Goal: Information Seeking & Learning: Learn about a topic

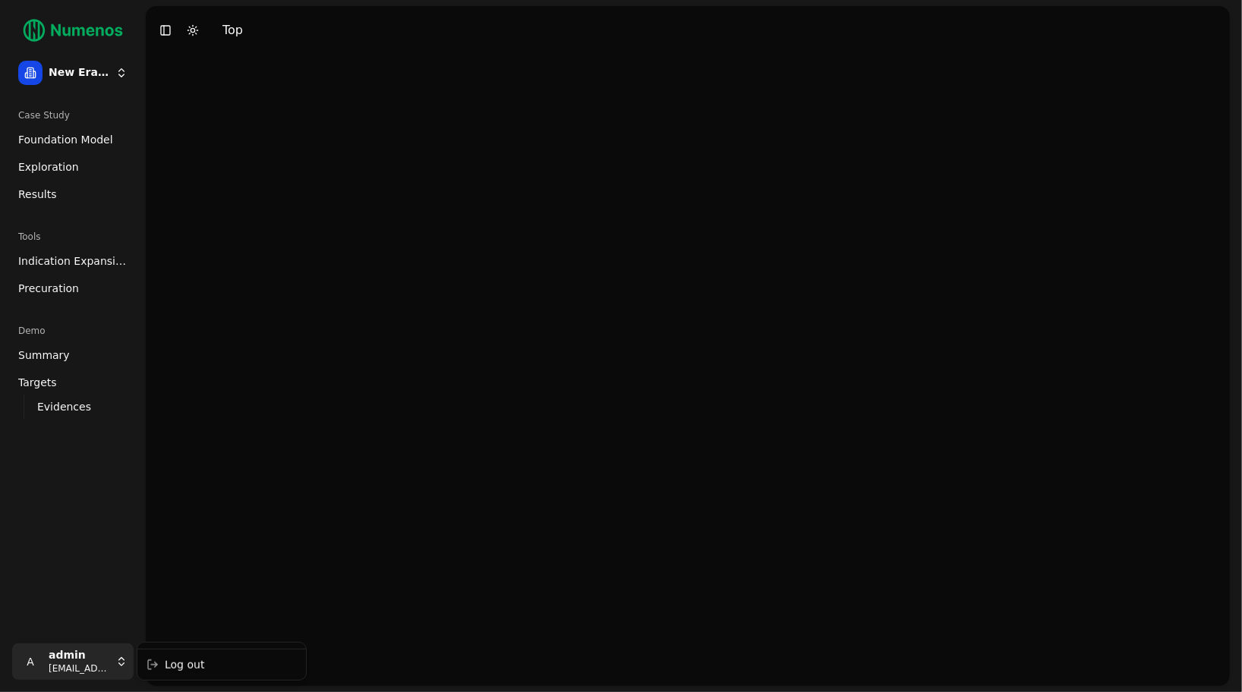
click at [101, 663] on html "New Era Therapeutics Case Study Foundation Model Exploration Results Tools Indi…" at bounding box center [621, 346] width 1242 height 692
click at [103, 671] on html "New Era Therapeutics Case Study Foundation Model Exploration Results Tools Indi…" at bounding box center [621, 346] width 1242 height 692
click at [167, 664] on div "Log out" at bounding box center [221, 665] width 162 height 24
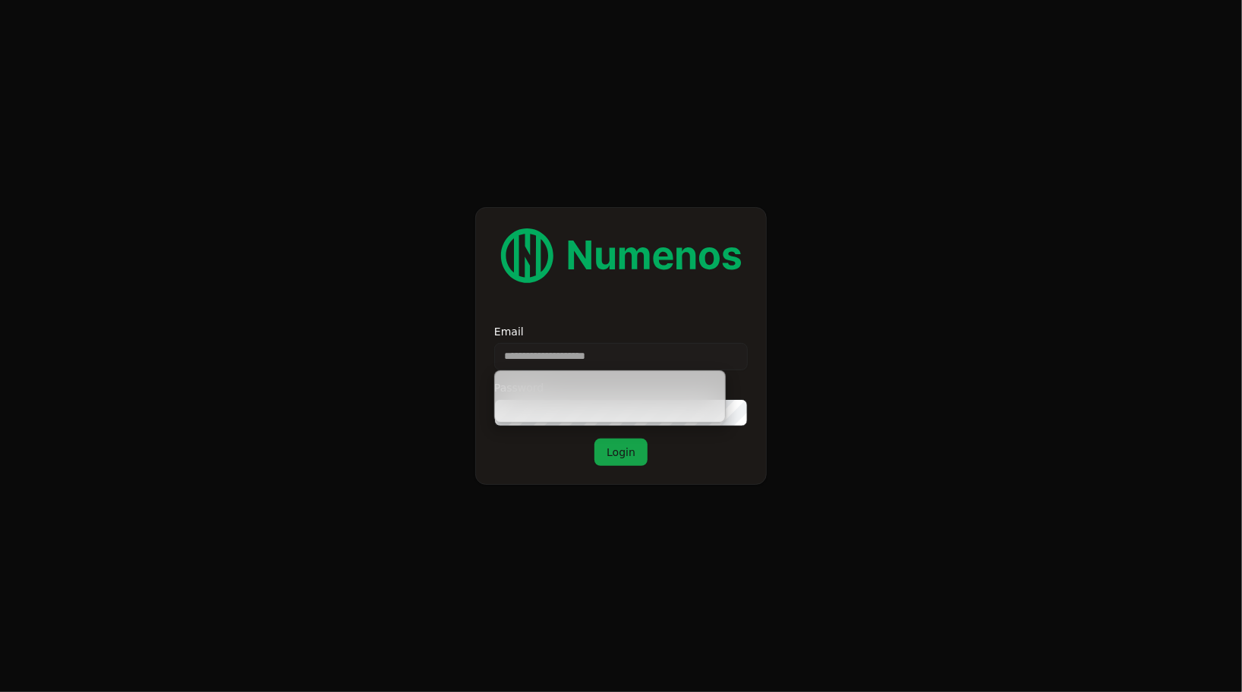
click at [604, 345] on input "Email" at bounding box center [621, 356] width 254 height 27
click at [351, 304] on form "Email Password Login" at bounding box center [621, 346] width 1242 height 692
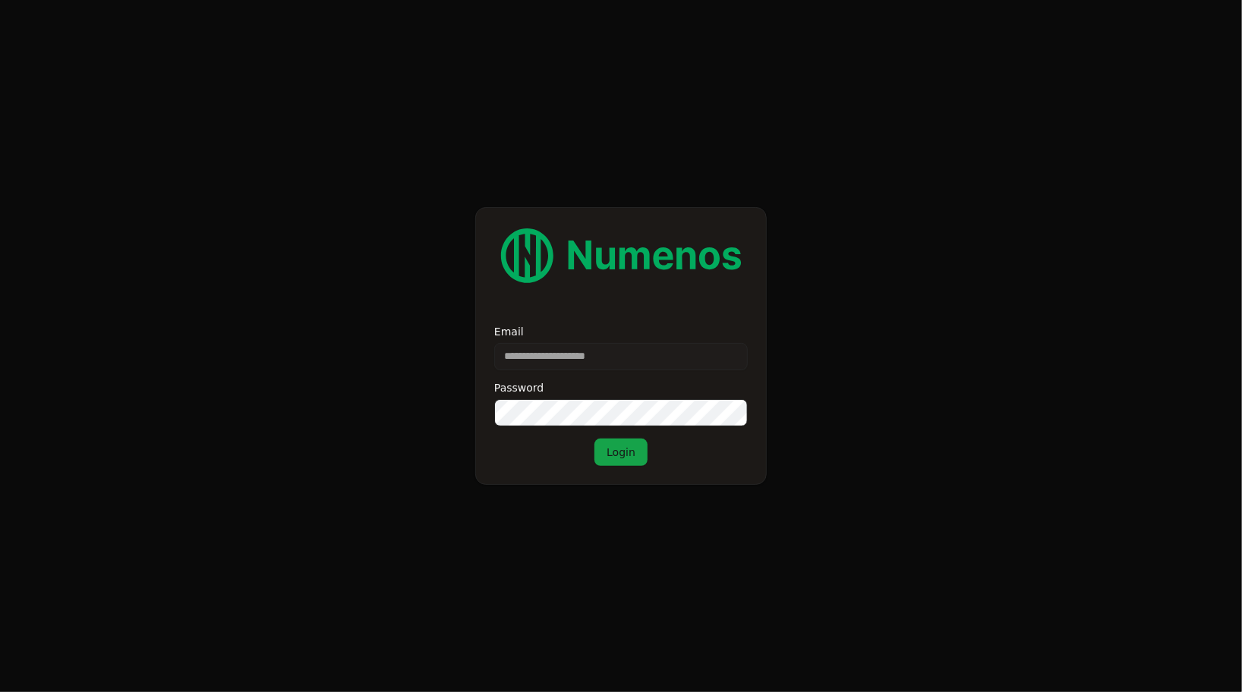
click at [615, 386] on div "Password" at bounding box center [621, 388] width 254 height 11
click at [615, 361] on input "Email" at bounding box center [621, 356] width 254 height 27
type input "**********"
click at [594, 439] on button "Login" at bounding box center [620, 452] width 53 height 27
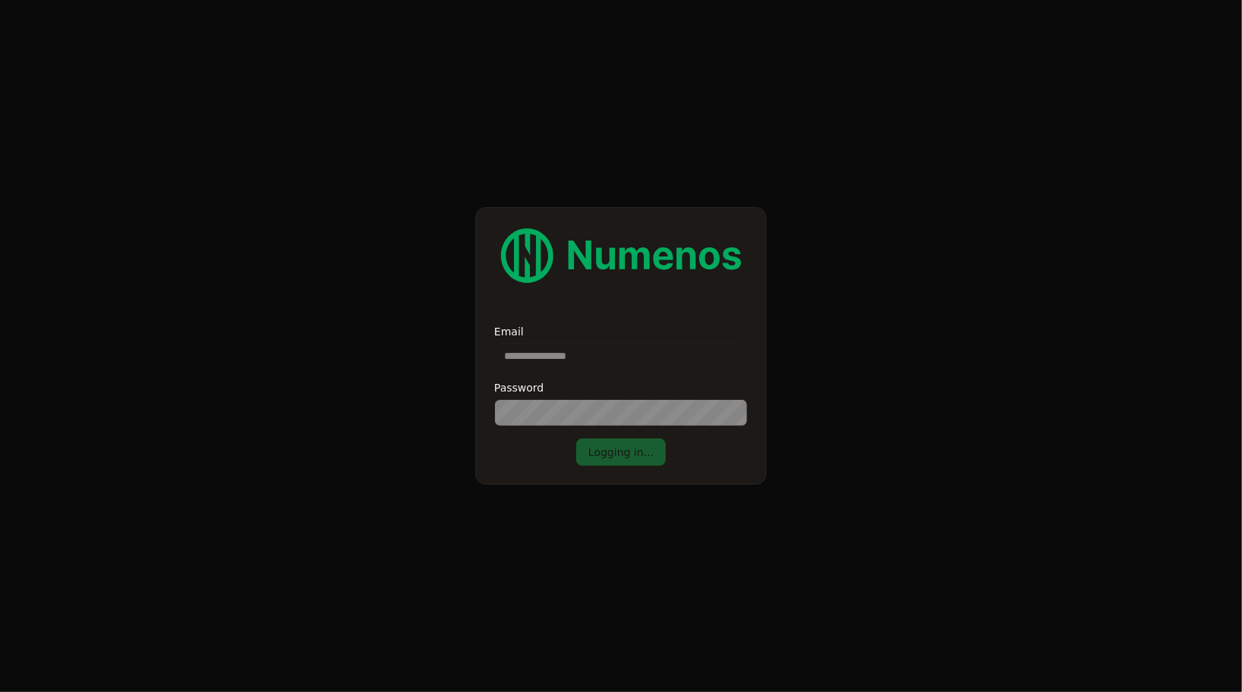
click at [345, 319] on form "**********" at bounding box center [621, 346] width 1242 height 692
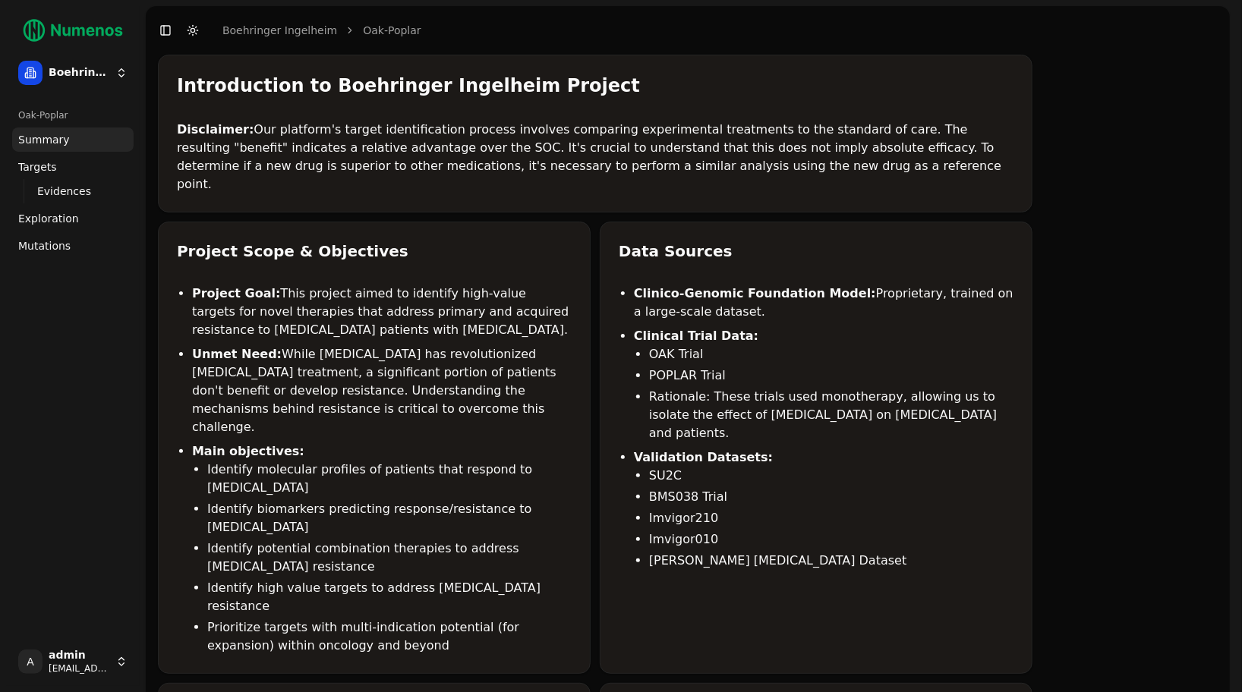
click at [57, 250] on span "Mutations" at bounding box center [44, 245] width 52 height 15
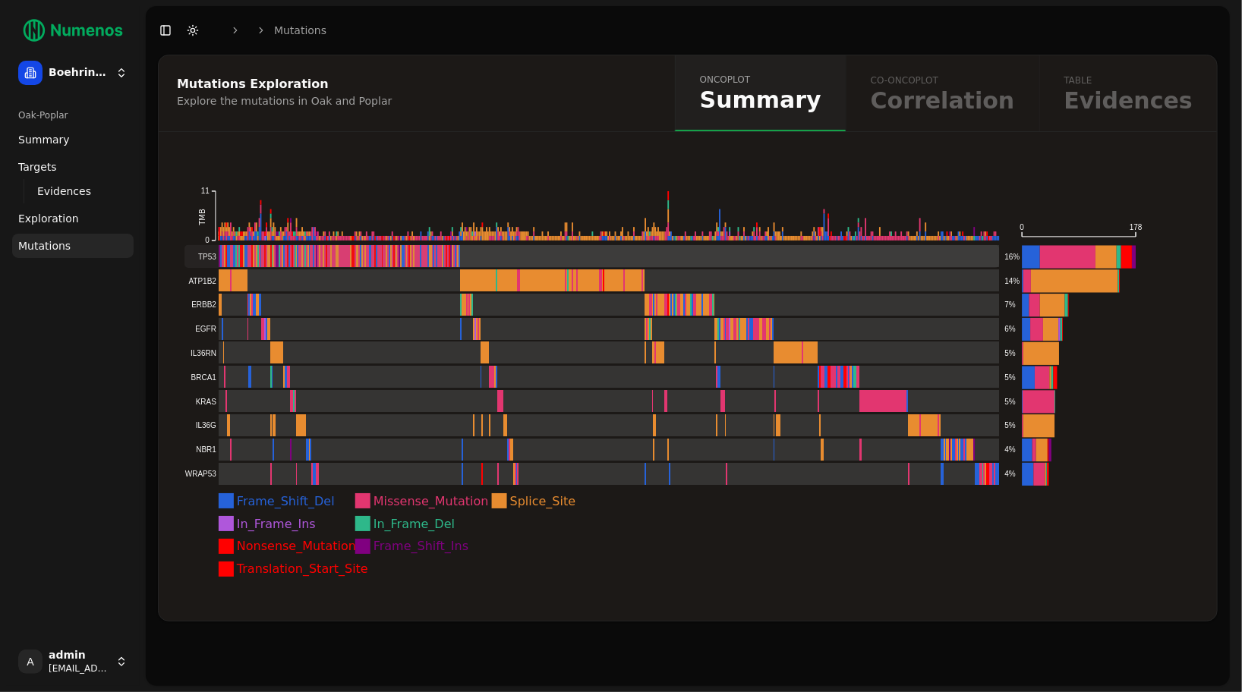
click at [301, 259] on rect at bounding box center [591, 256] width 815 height 23
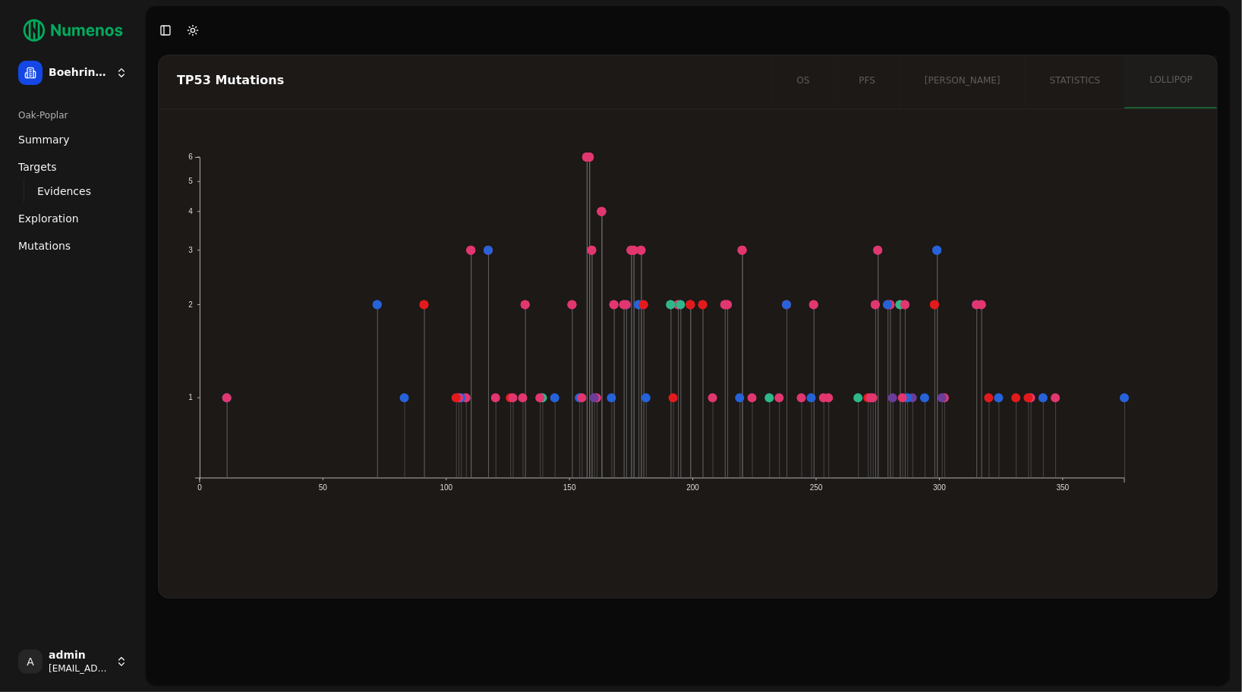
click at [87, 362] on div "Oak-Poplar Summary Targets Evidences Exploration Mutations" at bounding box center [73, 367] width 134 height 540
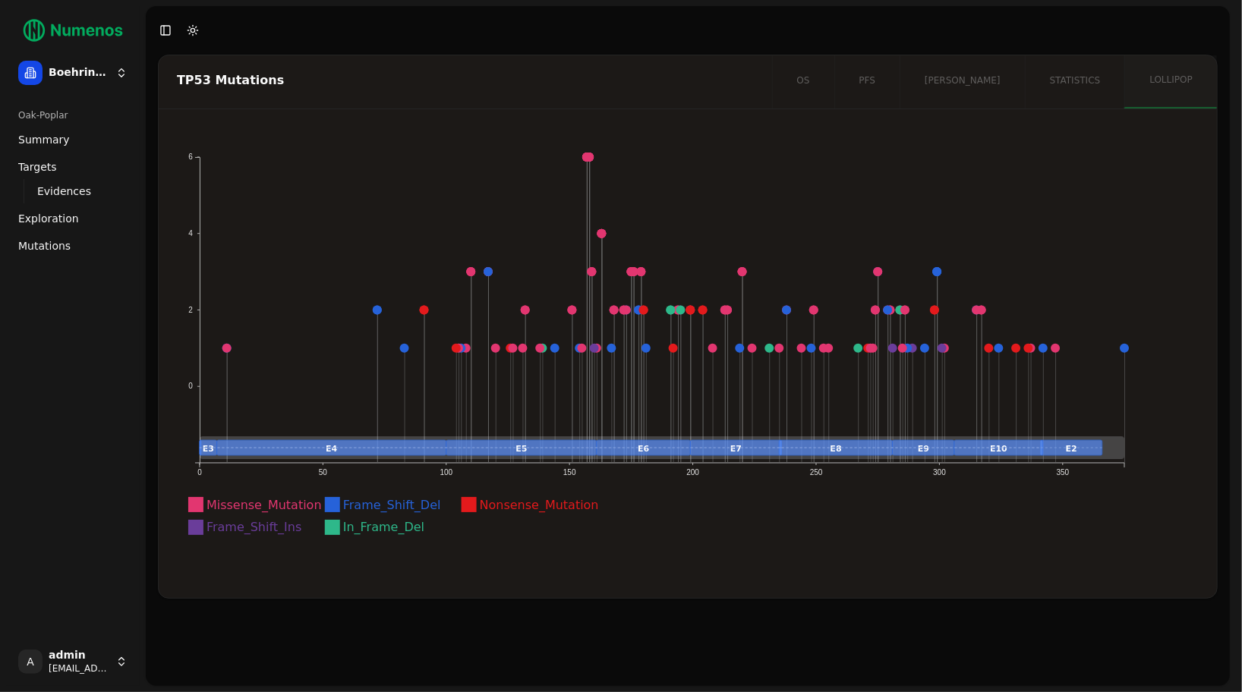
click at [264, 264] on icon "Missense_Mutation Frame_Shift_Del Nonsense_Mutation Frame_Shift_Ins In_Frame_De…" at bounding box center [662, 352] width 971 height 412
click at [336, 90] on div "TP53 Mutations" at bounding box center [463, 81] width 609 height 53
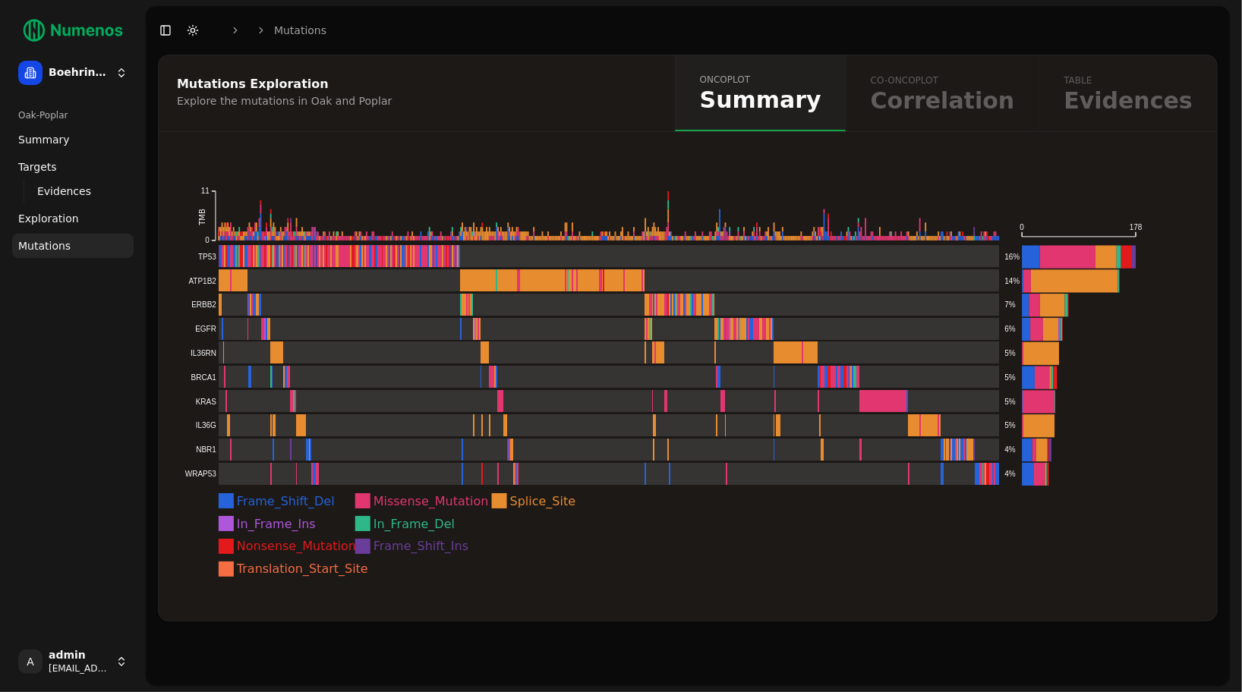
click at [369, 74] on div "Mutations Exploration Explore the mutations in Oak and Poplar" at bounding box center [415, 93] width 512 height 76
click at [432, 105] on div "Explore the mutations in Oak and Poplar" at bounding box center [414, 100] width 475 height 15
click at [481, 117] on div "Mutations Exploration Explore the mutations in Oak and Poplar" at bounding box center [415, 93] width 512 height 76
click at [582, 78] on div "Mutations Exploration" at bounding box center [414, 84] width 475 height 12
click at [613, 96] on div "Explore the mutations in Oak and Poplar" at bounding box center [414, 100] width 475 height 15
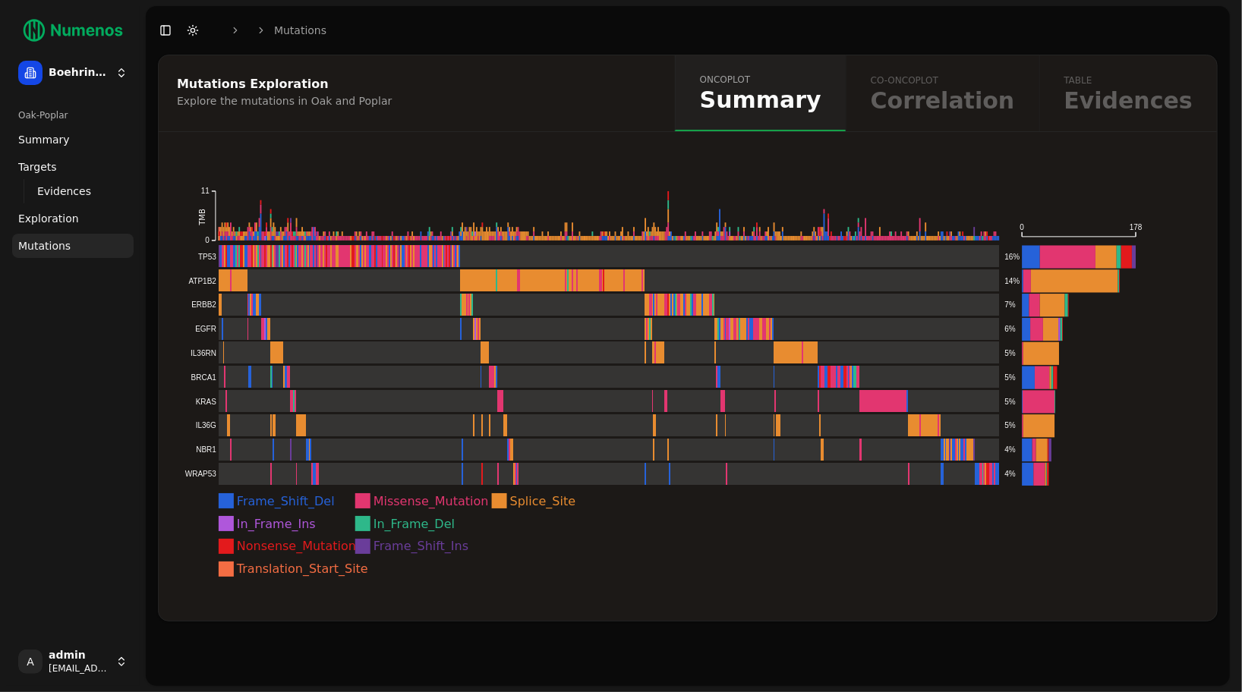
click at [657, 150] on div "Frame_Shift_Del Missense_Mutation Splice_Site In_Frame_Ins In_Frame_Del Nonsens…" at bounding box center [688, 385] width 1058 height 471
click at [641, 106] on div "Explore the mutations in Oak and Poplar" at bounding box center [414, 100] width 475 height 15
click at [103, 491] on div "Oak-Poplar Summary Targets Evidences Exploration Mutations" at bounding box center [73, 367] width 134 height 540
click at [129, 376] on div "Oak-Poplar Summary Targets Evidences Exploration Mutations" at bounding box center [73, 367] width 134 height 540
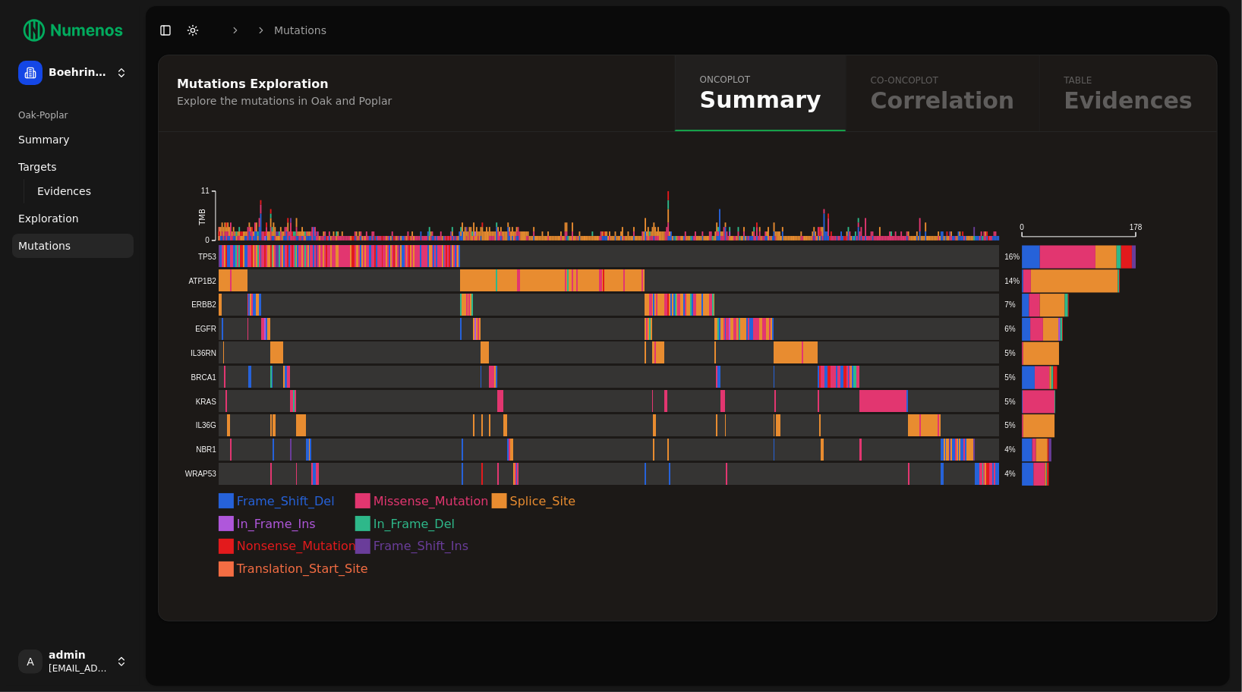
click at [470, 156] on div "Frame_Shift_Del Missense_Mutation Splice_Site In_Frame_Ins In_Frame_Del Nonsens…" at bounding box center [688, 385] width 1058 height 471
click at [97, 477] on div "Oak-Poplar Summary Targets Evidences Exploration Mutations" at bounding box center [73, 367] width 134 height 540
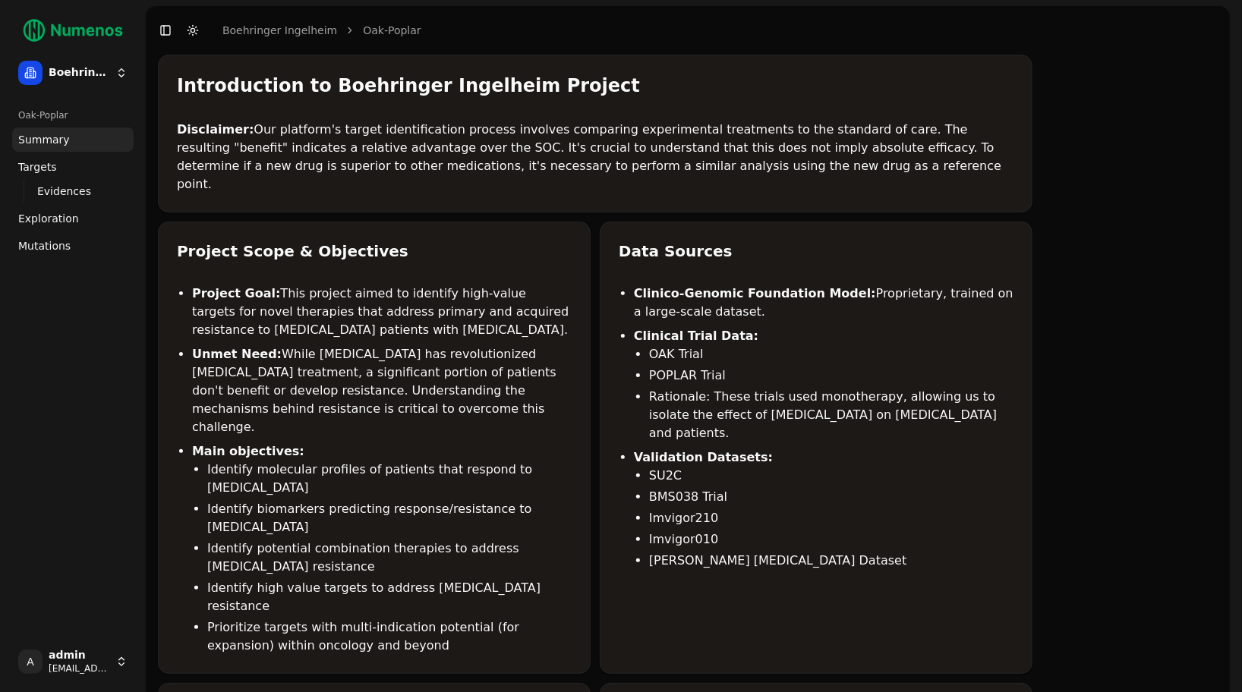
click at [60, 234] on link "Mutations" at bounding box center [72, 246] width 121 height 24
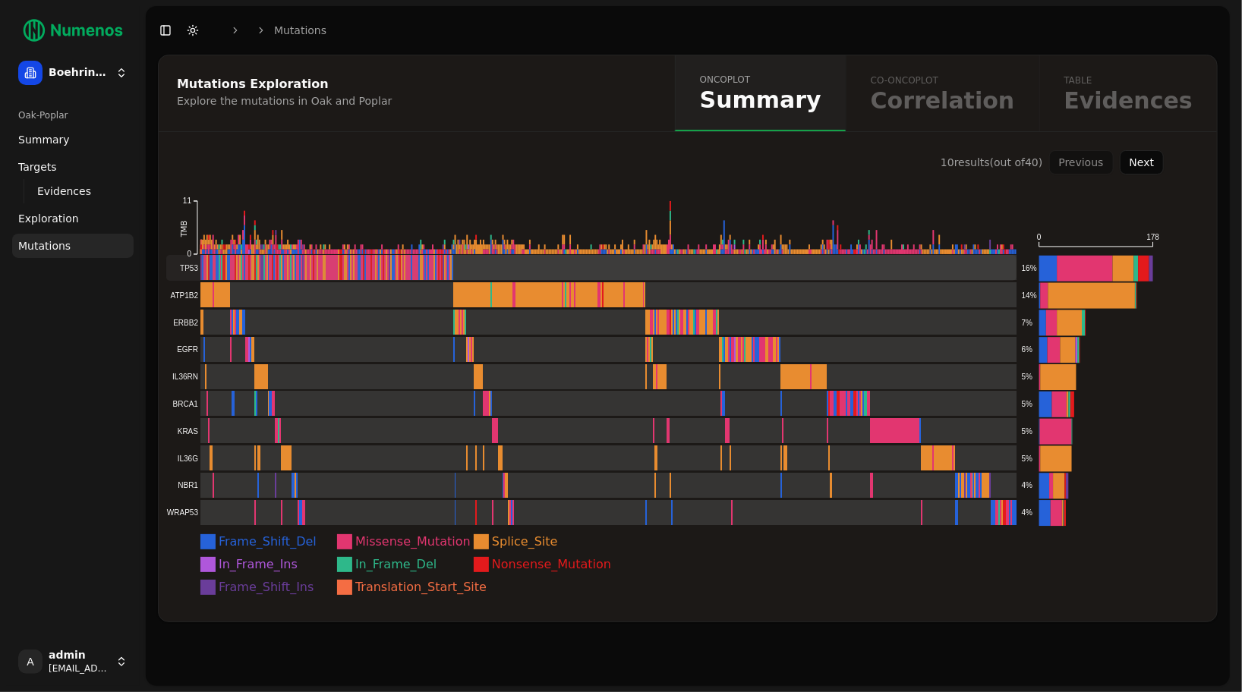
click at [258, 264] on rect at bounding box center [591, 268] width 850 height 26
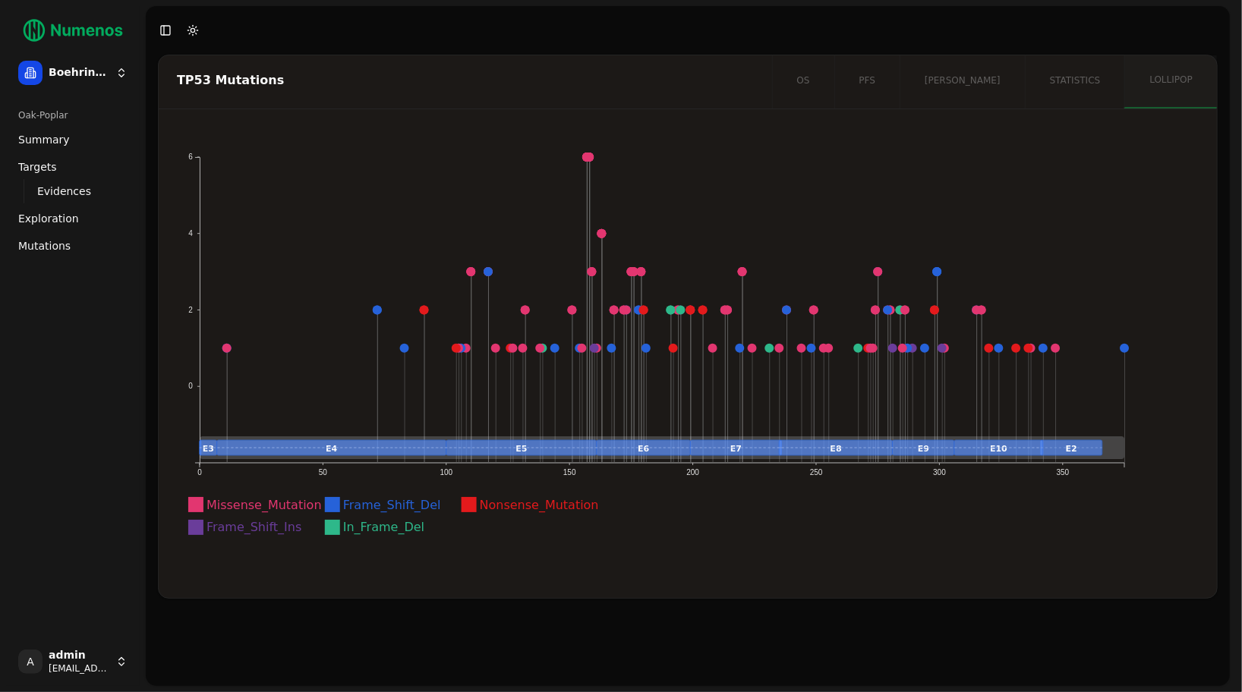
click at [99, 469] on div "Oak-Poplar Summary Targets Evidences Exploration Mutations" at bounding box center [73, 367] width 134 height 540
click at [22, 295] on div "Oak-Poplar Summary Targets Evidences Exploration Mutations" at bounding box center [73, 367] width 134 height 540
click at [71, 190] on span "Evidences" at bounding box center [64, 191] width 54 height 15
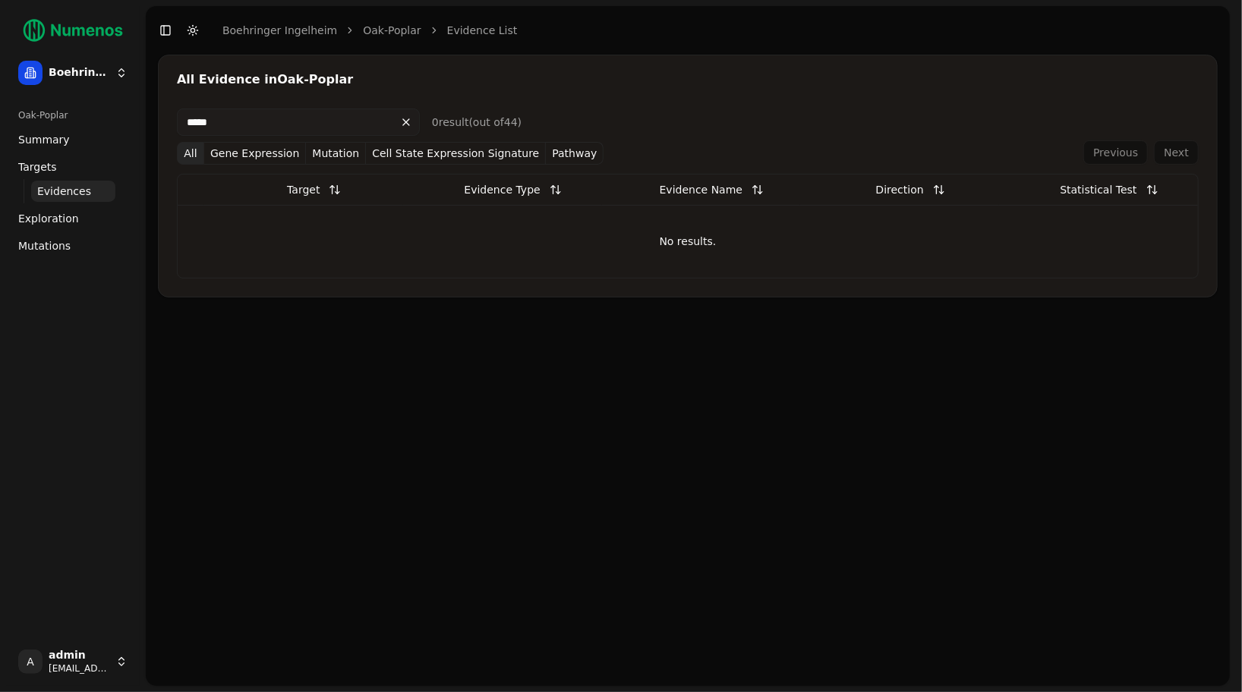
click at [75, 319] on div "Oak-Poplar Summary Targets Evidences Exploration Mutations" at bounding box center [73, 367] width 134 height 540
click at [408, 118] on button at bounding box center [405, 122] width 27 height 24
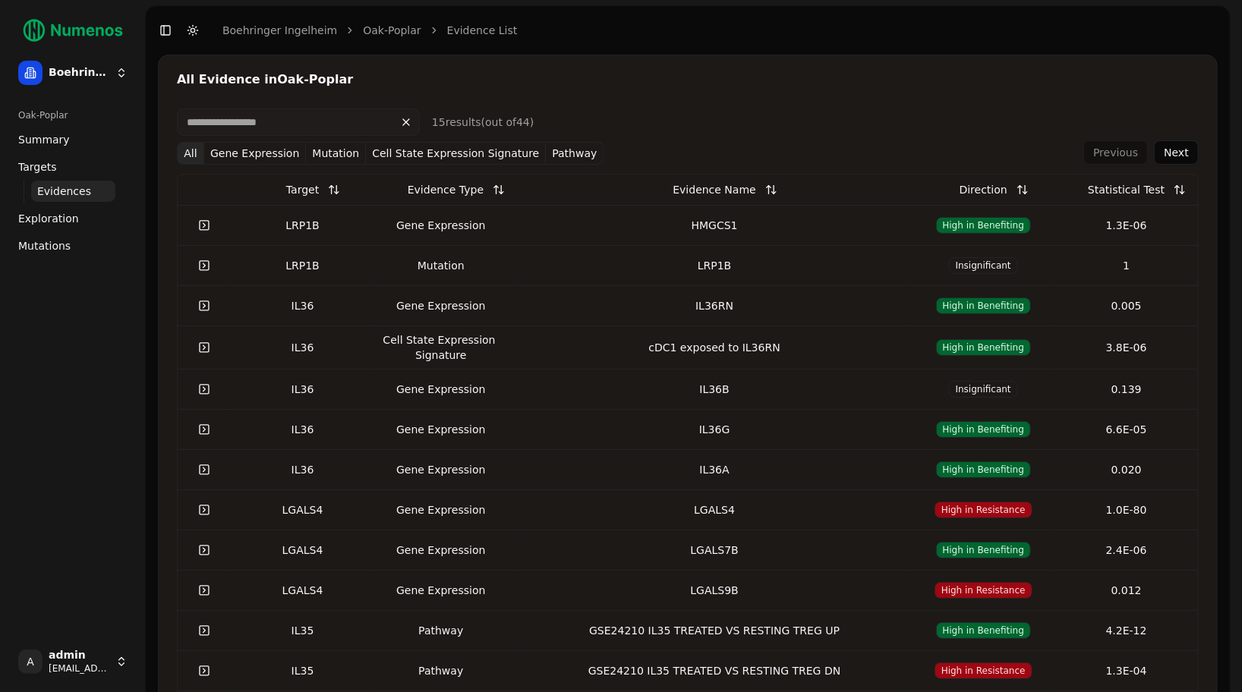
click at [135, 404] on div "Oak-Poplar Summary Targets Evidences Exploration Mutations" at bounding box center [73, 367] width 134 height 540
click at [88, 223] on link "Exploration" at bounding box center [72, 218] width 121 height 24
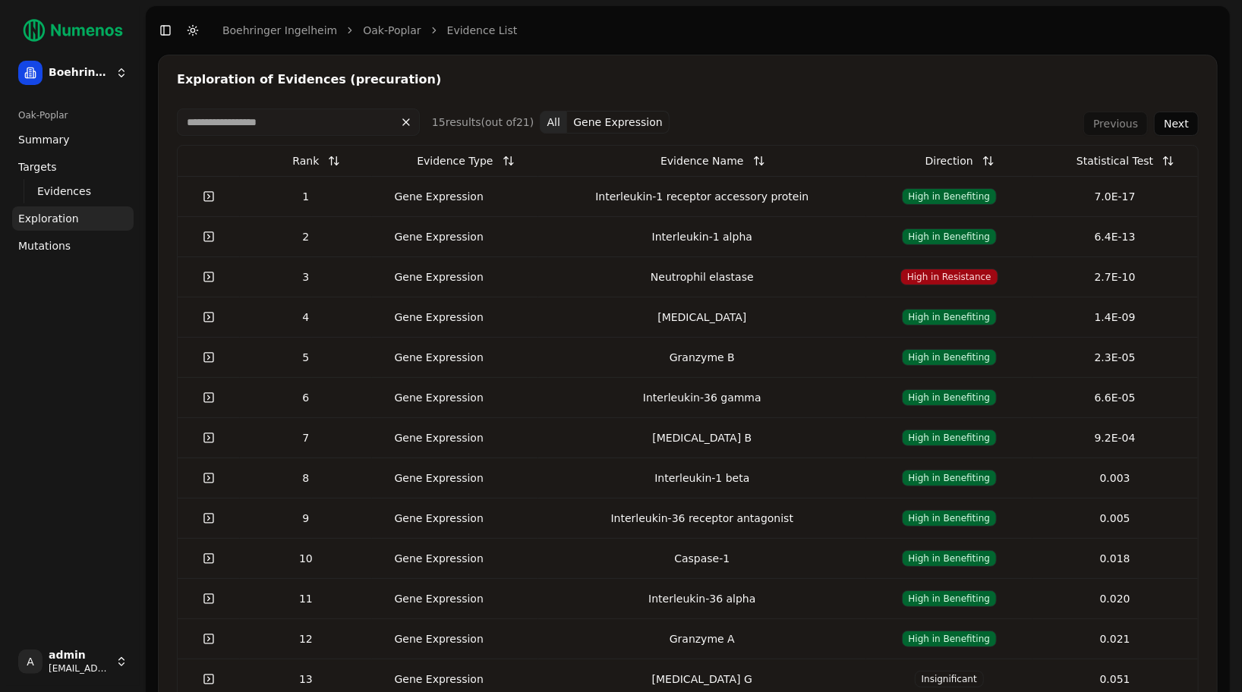
click at [66, 376] on div "Oak-Poplar Summary Targets Evidences Exploration Mutations" at bounding box center [73, 367] width 134 height 540
click at [449, 80] on div "Exploration of Evidences (precuration)" at bounding box center [688, 80] width 1022 height 12
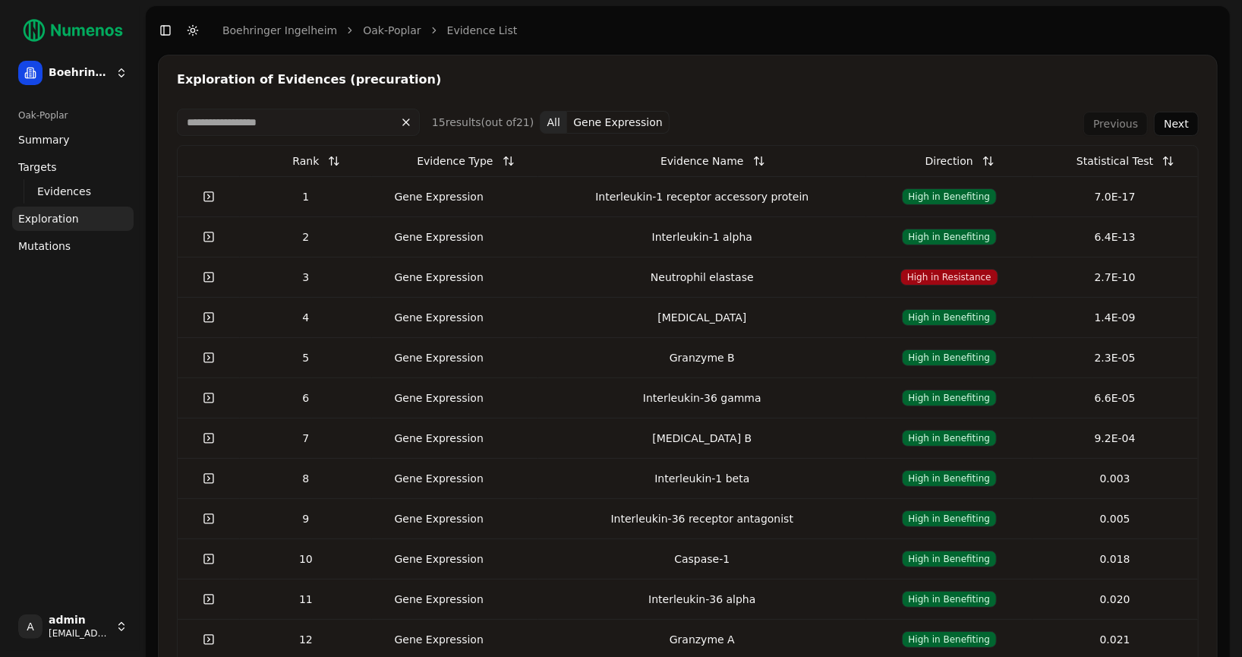
click at [109, 428] on div "Oak-Poplar Summary Targets Evidences Exploration Mutations" at bounding box center [73, 349] width 134 height 505
click at [62, 256] on link "Mutations" at bounding box center [72, 246] width 121 height 24
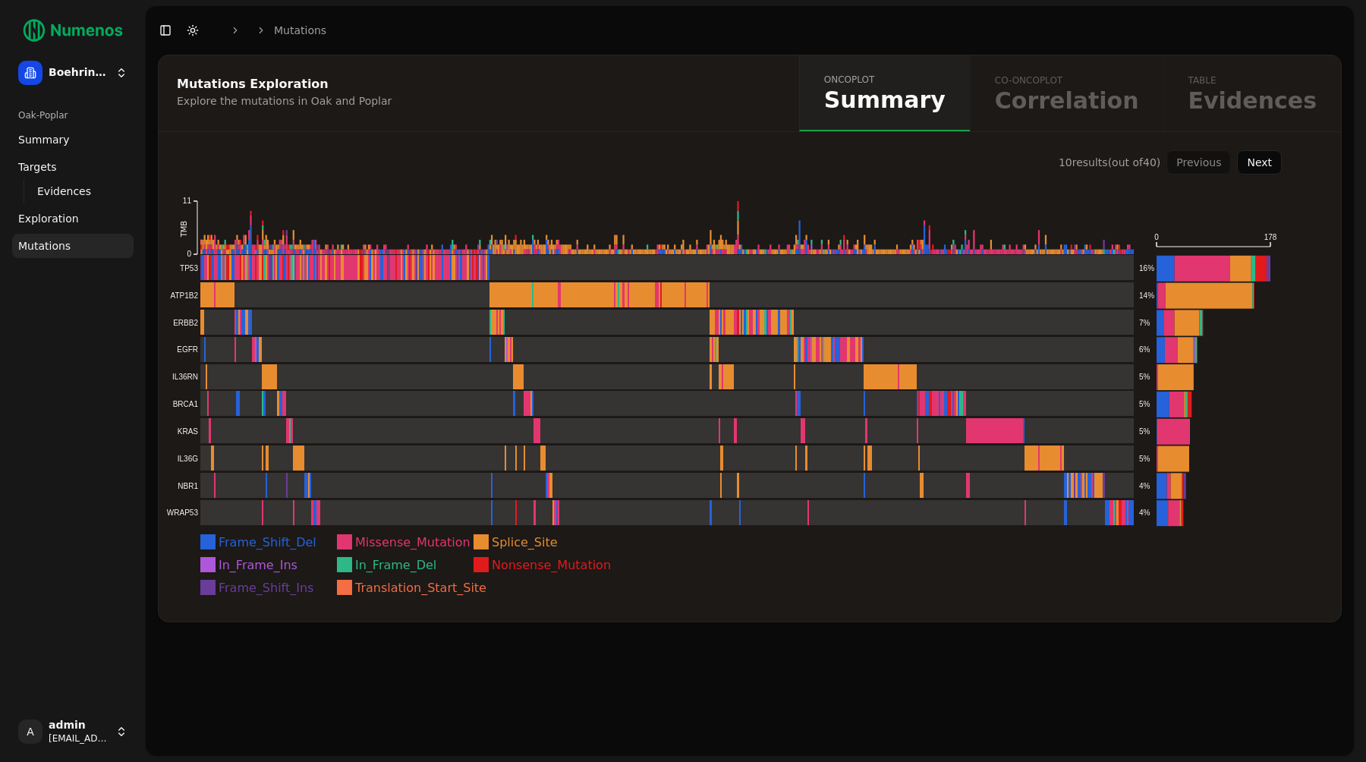
click at [1000, 36] on header "Toggle Sidebar Toggle Dark Mode Mutations" at bounding box center [750, 30] width 1208 height 49
click at [954, 169] on div "10 result s (out of 40 ) Previous Next" at bounding box center [720, 162] width 1123 height 24
click at [642, 141] on div "Mutations Exploration Explore the mutations in Oak and Poplar oncoplot Summary …" at bounding box center [750, 339] width 1184 height 568
click at [508, 563] on text "Nonsense_Mutation" at bounding box center [551, 565] width 119 height 15
click at [477, 546] on rect at bounding box center [481, 541] width 15 height 15
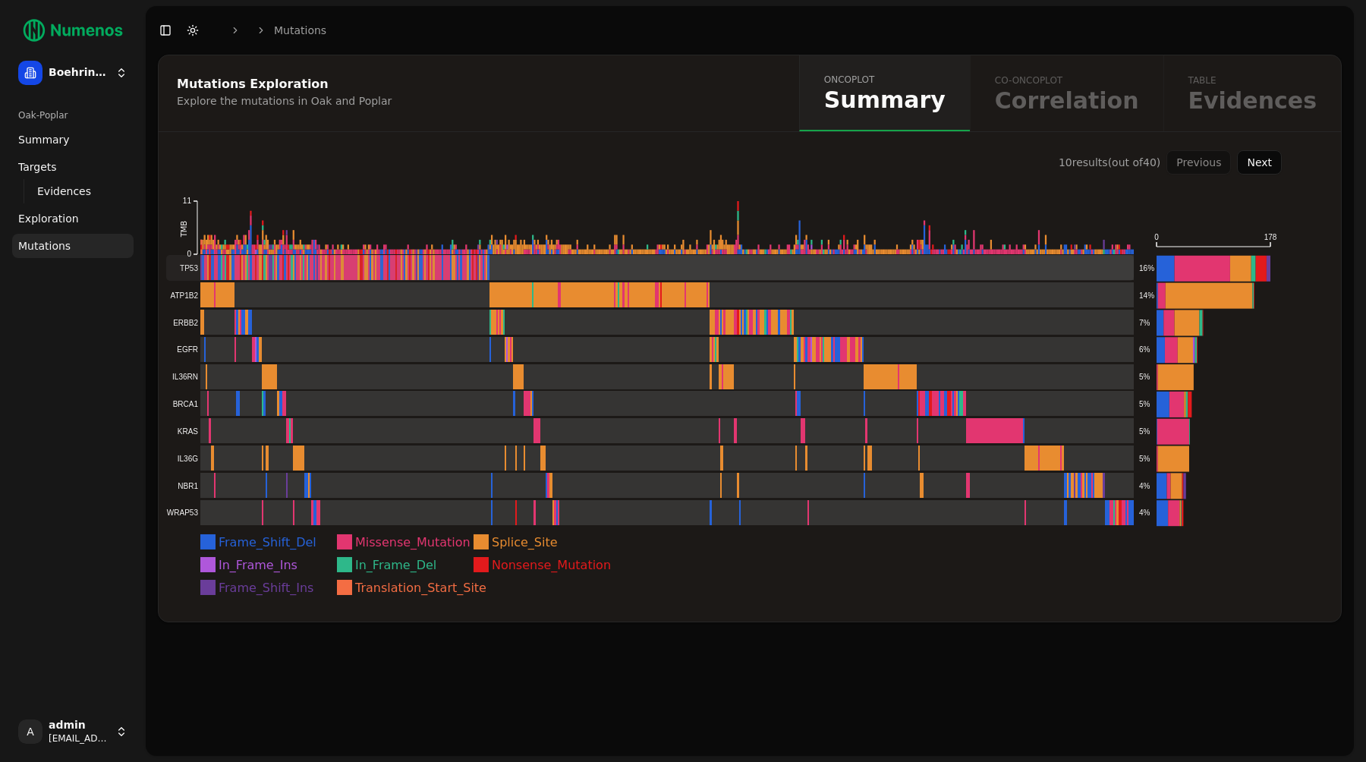
click at [544, 269] on rect at bounding box center [650, 268] width 968 height 26
click at [483, 145] on div "Mutations Exploration Explore the mutations in Oak and Poplar oncoplot Summary …" at bounding box center [750, 339] width 1184 height 568
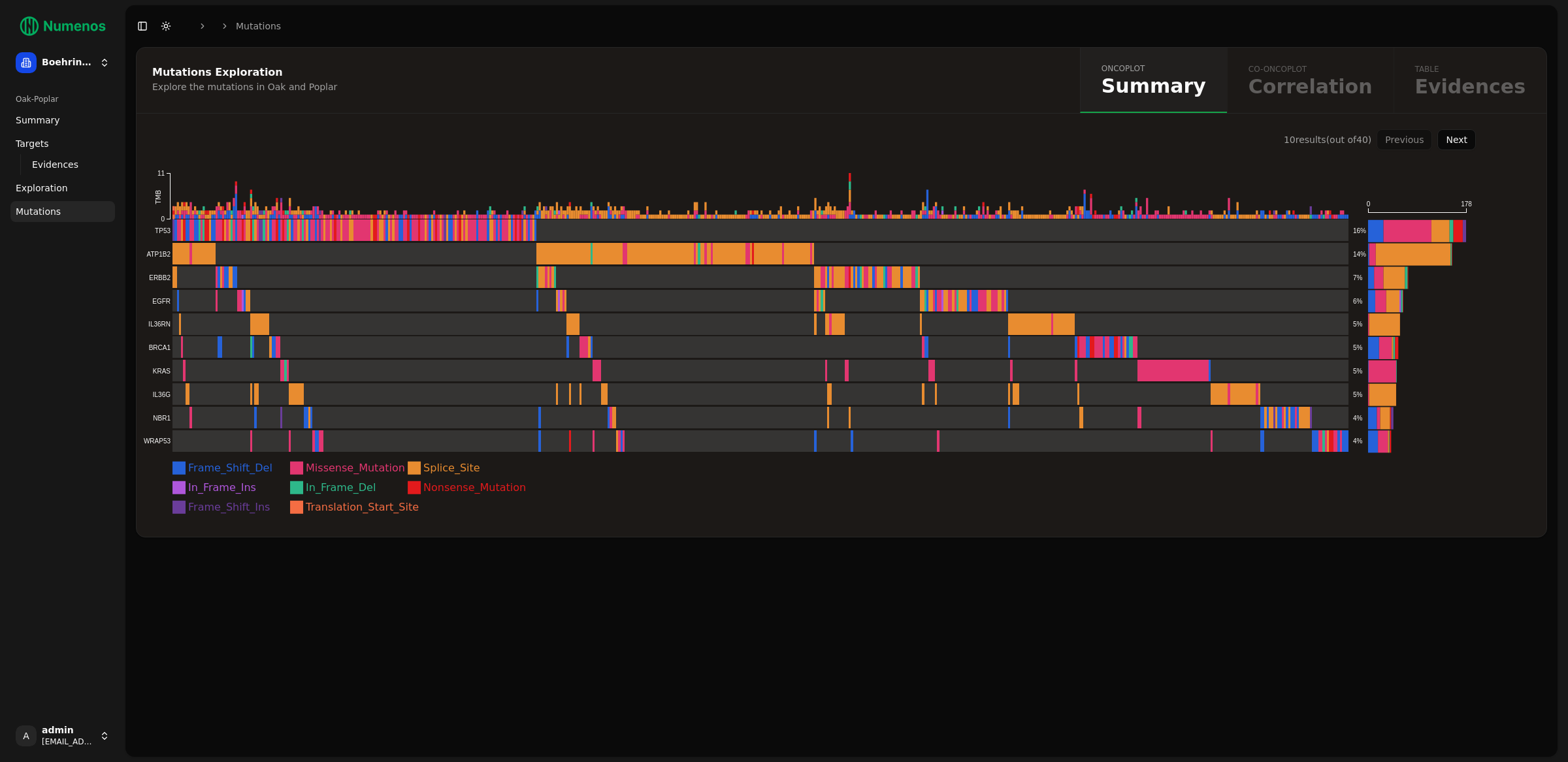
click at [610, 128] on div "Mutations Exploration Explore the mutations in Oak and Poplar oncoplot Summary …" at bounding box center [841, 292] width 1411 height 490
click at [620, 69] on div "Mutations Exploration" at bounding box center [606, 72] width 908 height 10
